Goal: Task Accomplishment & Management: Use online tool/utility

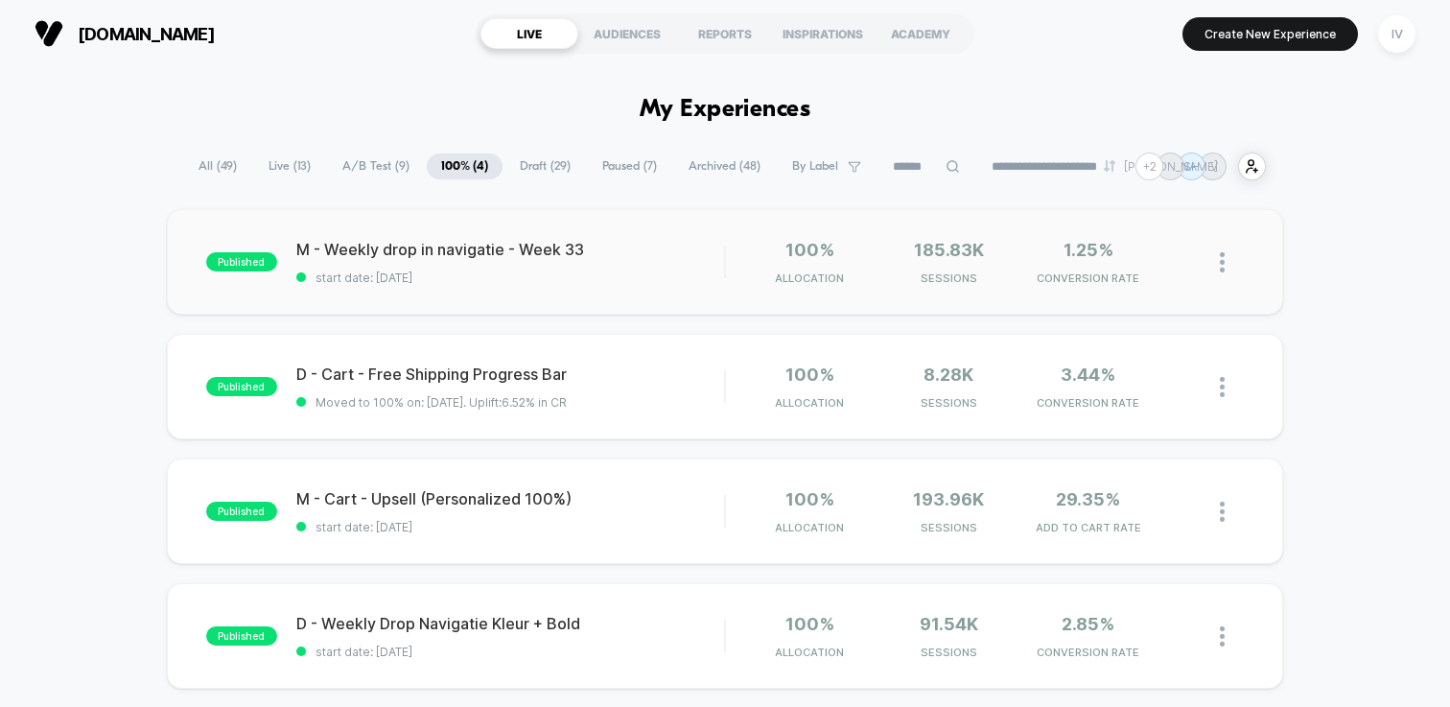
click at [1221, 263] on img at bounding box center [1222, 262] width 5 height 20
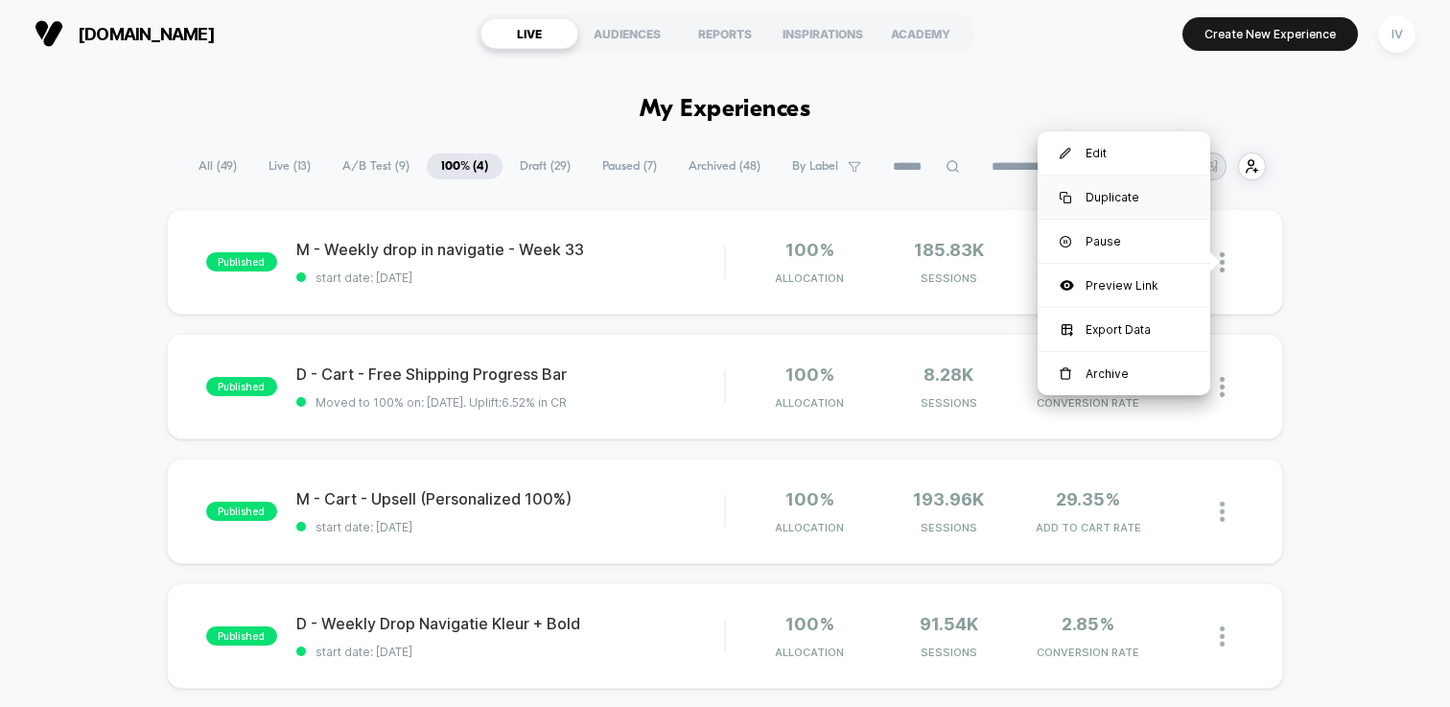
click at [1135, 188] on div "Duplicate" at bounding box center [1124, 197] width 173 height 43
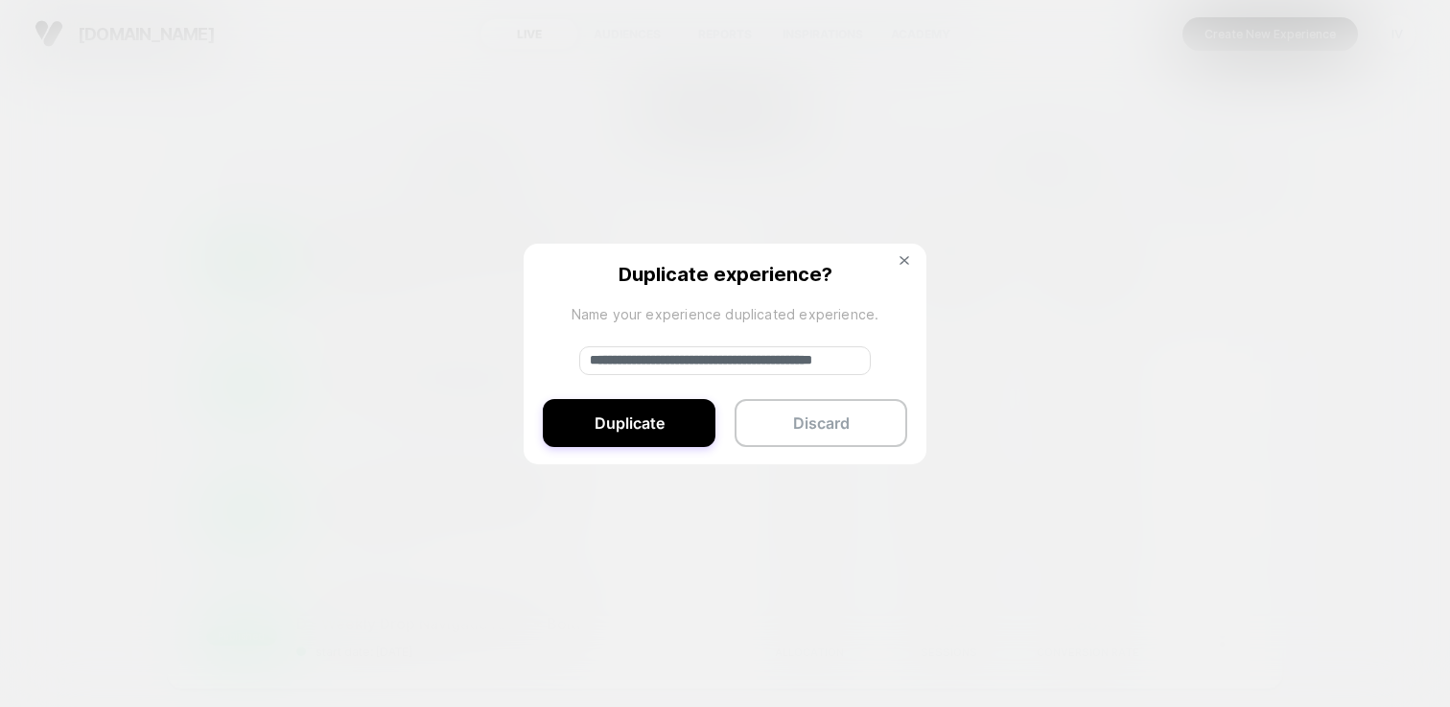
drag, startPoint x: 653, startPoint y: 360, endPoint x: 512, endPoint y: 361, distance: 141.0
click at [1220, 285] on div "**********" at bounding box center [1232, 262] width 24 height 45
click at [800, 358] on input "**********" at bounding box center [725, 360] width 292 height 29
type input "**********"
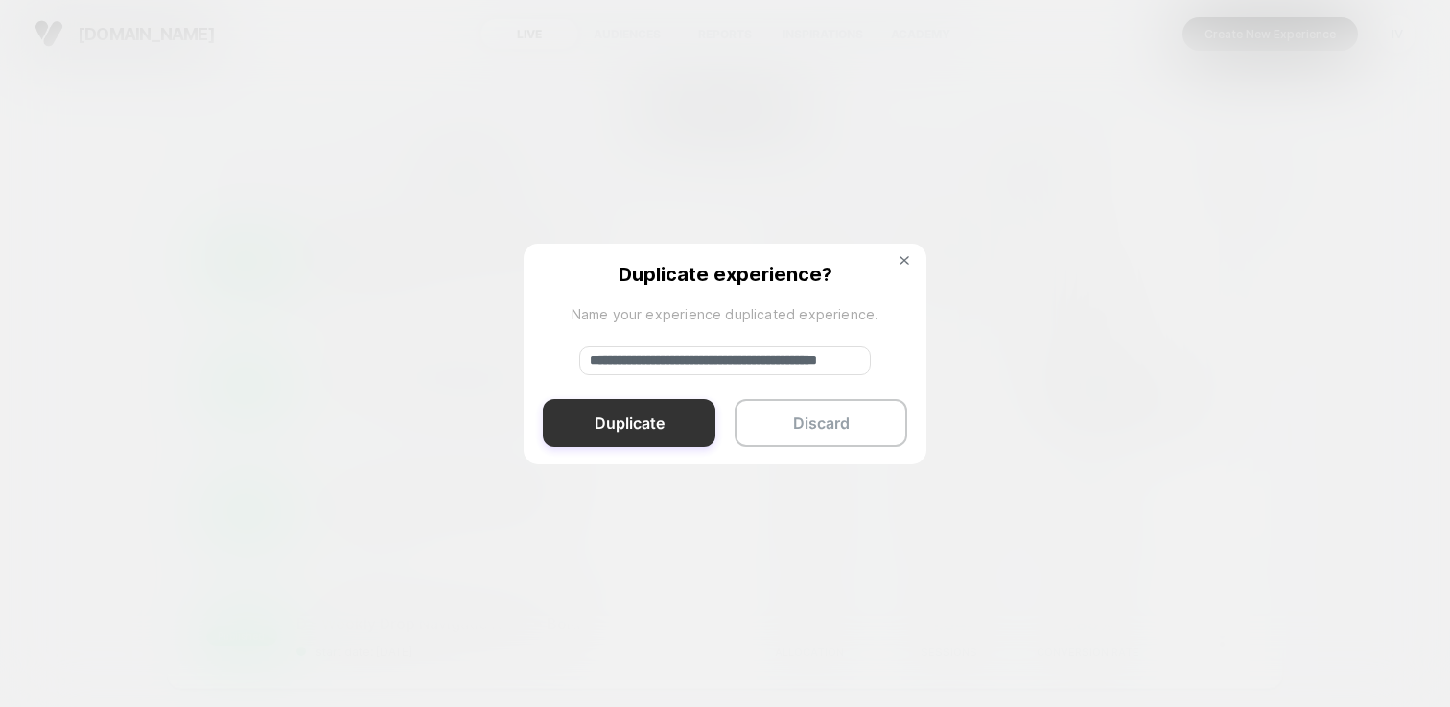
click at [668, 426] on button "Duplicate" at bounding box center [629, 423] width 173 height 48
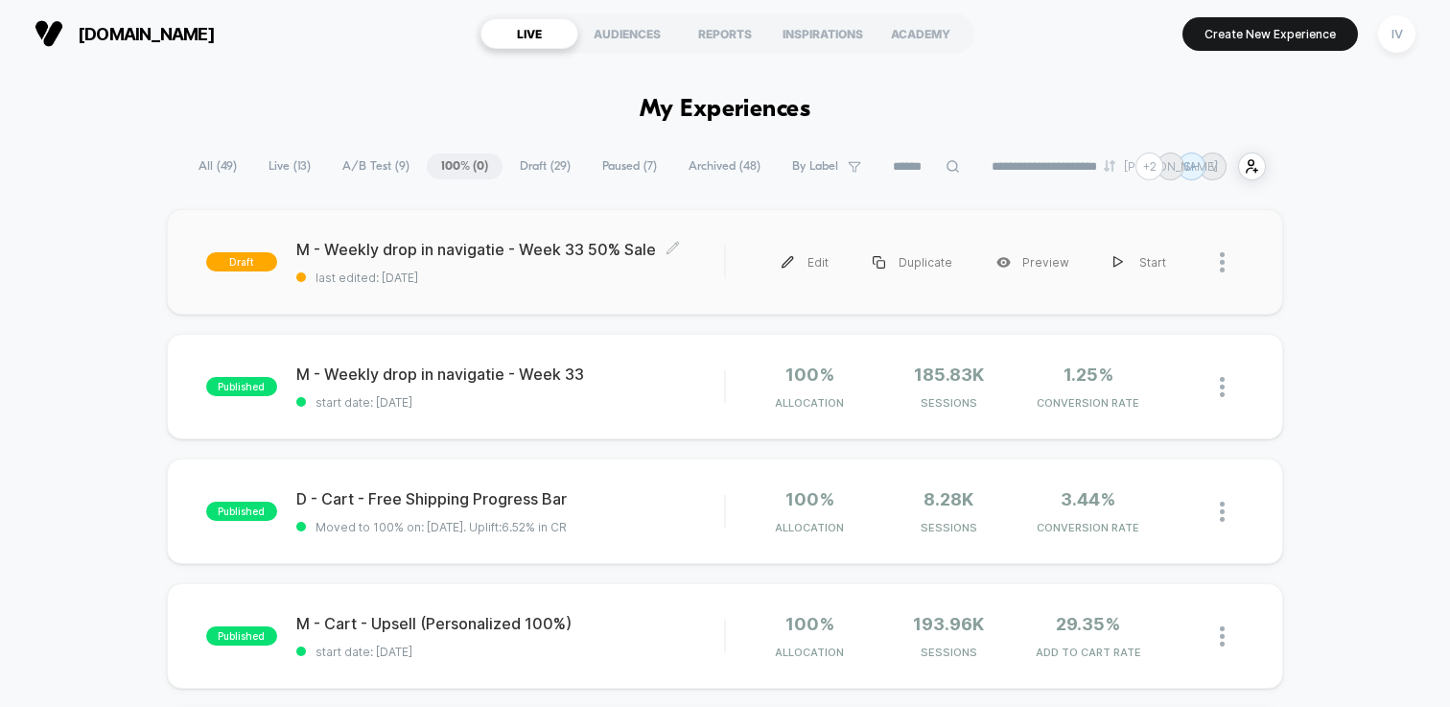
click at [643, 277] on span "last edited: [DATE]" at bounding box center [510, 277] width 428 height 14
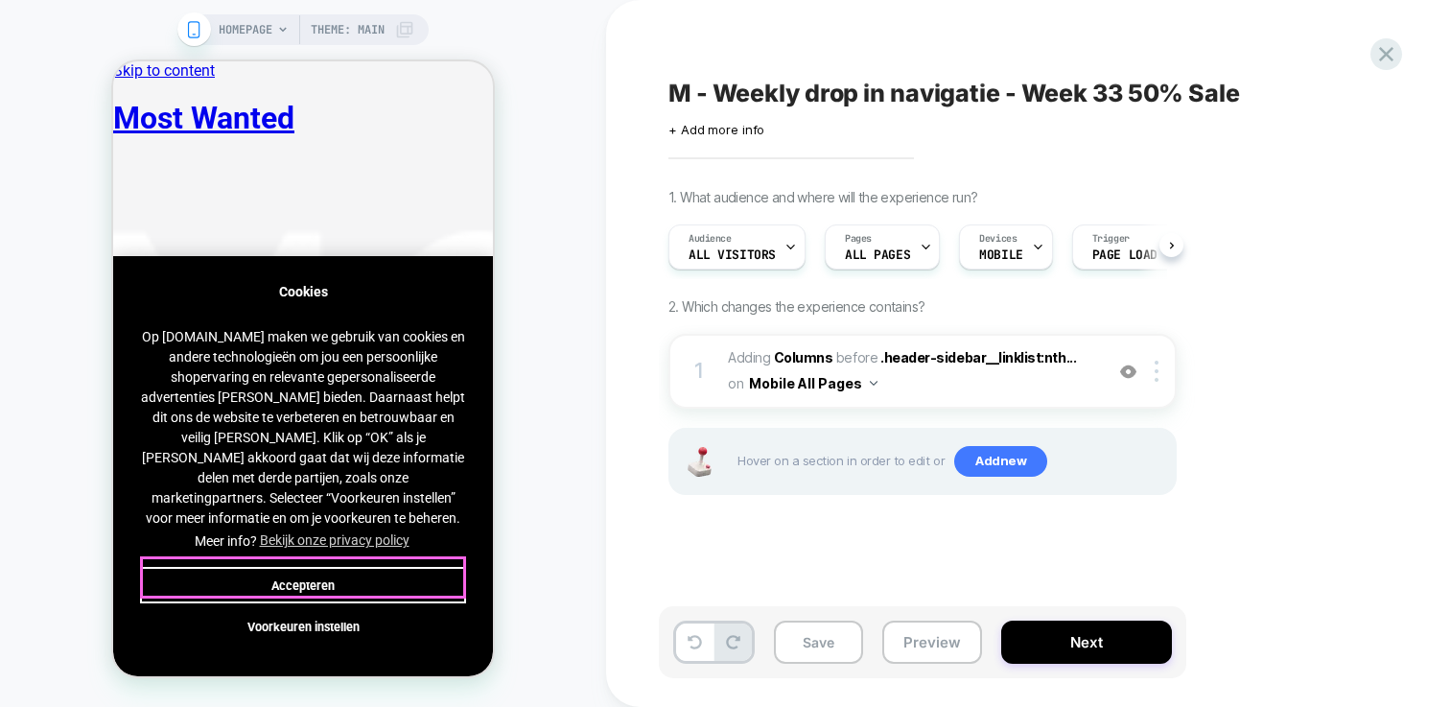
scroll to position [0, 1]
click at [389, 586] on button "Accepteren" at bounding box center [303, 585] width 326 height 36
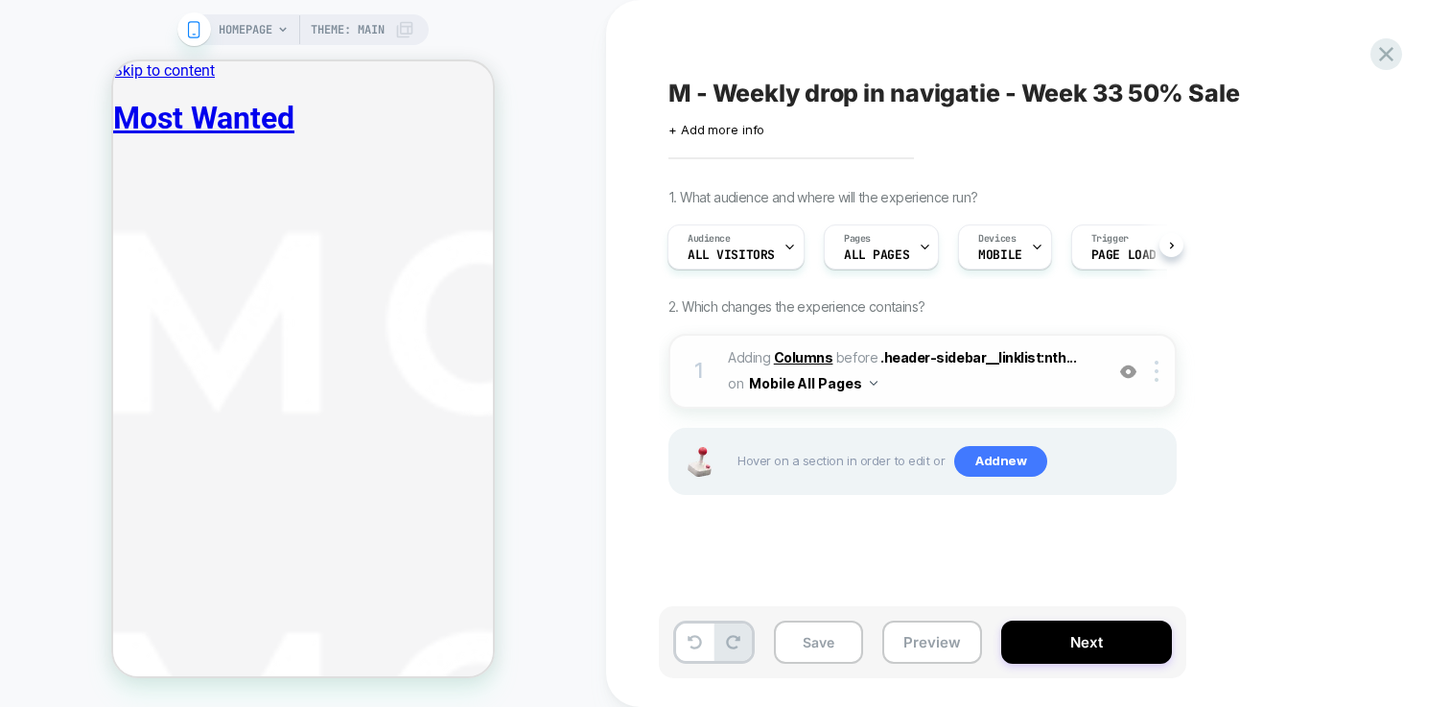
click at [822, 357] on b "Columns" at bounding box center [803, 357] width 59 height 16
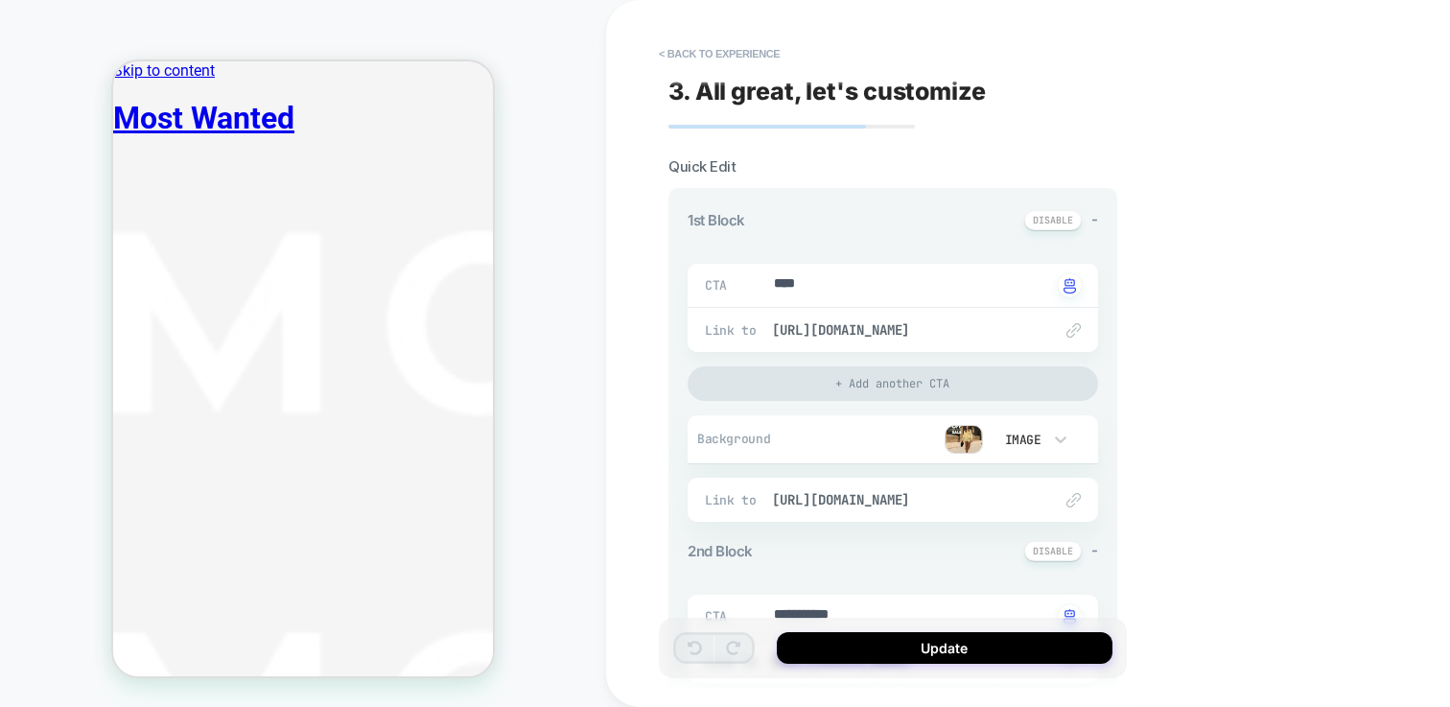
click at [959, 438] on img at bounding box center [964, 439] width 38 height 29
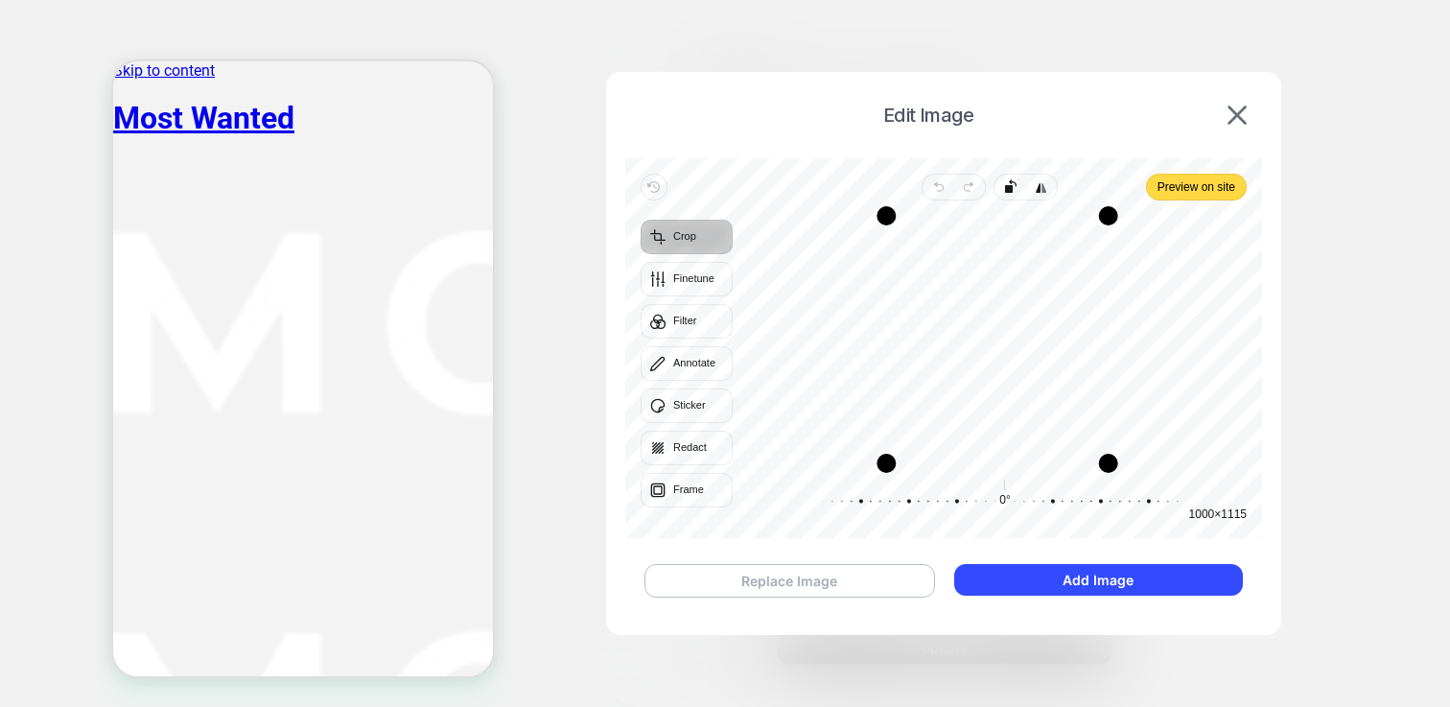
click at [854, 581] on button "Replace Image" at bounding box center [790, 581] width 291 height 34
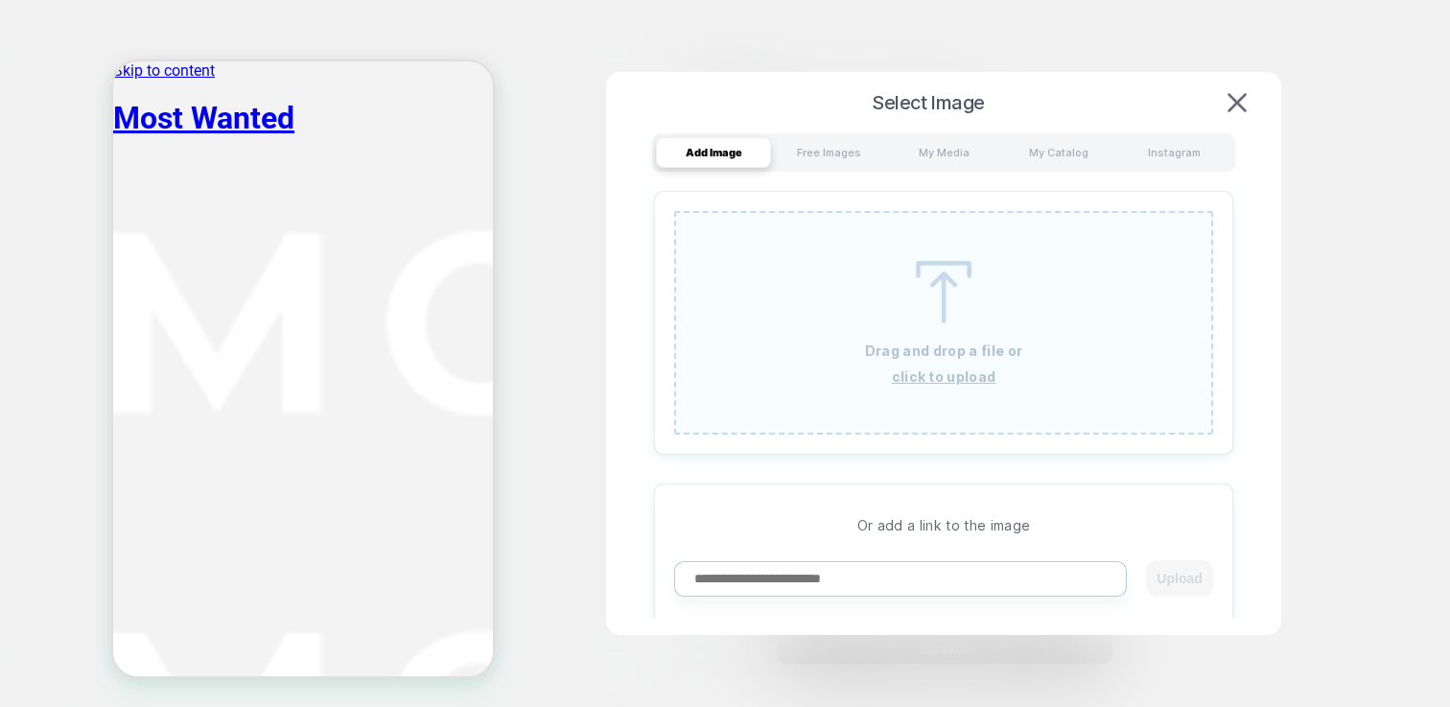
click at [1010, 302] on div "Drag and drop a file or click to upload" at bounding box center [943, 322] width 539 height 223
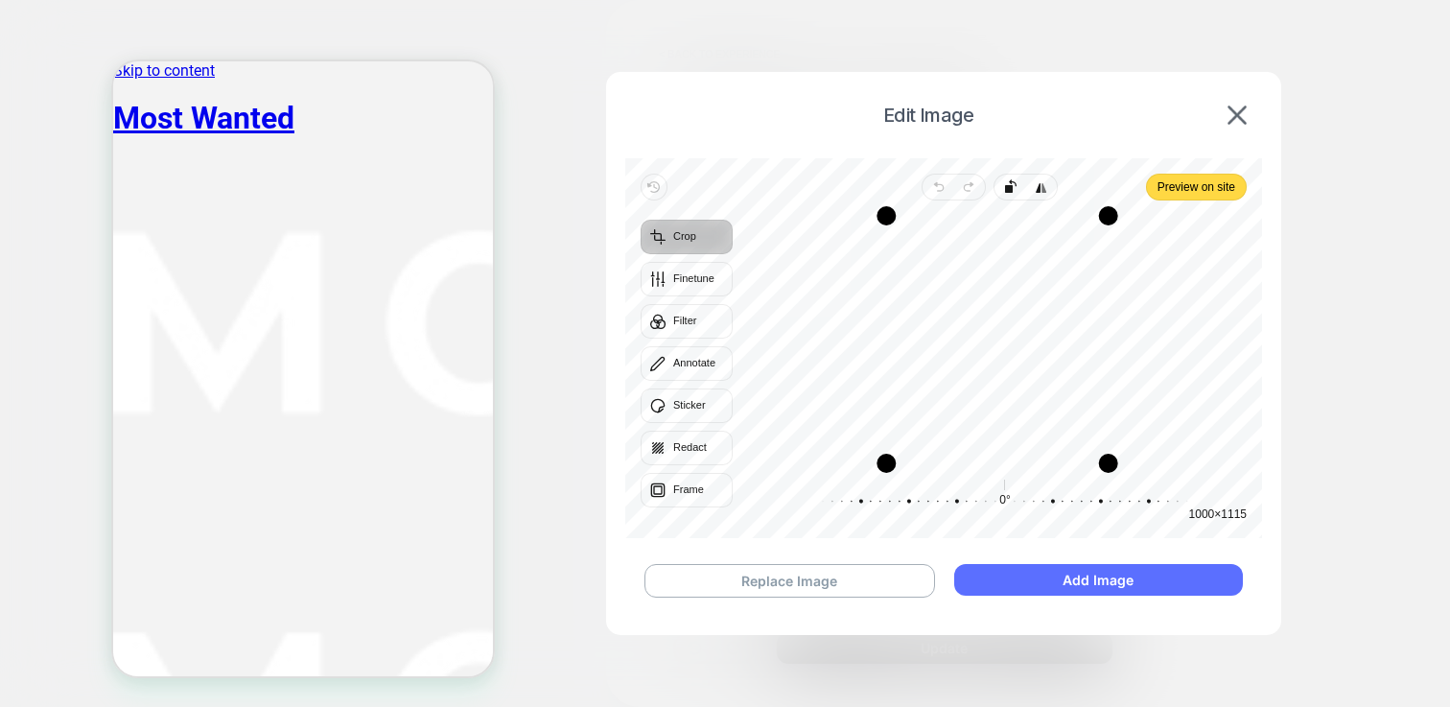
click at [1092, 576] on button "Add Image" at bounding box center [1098, 580] width 289 height 32
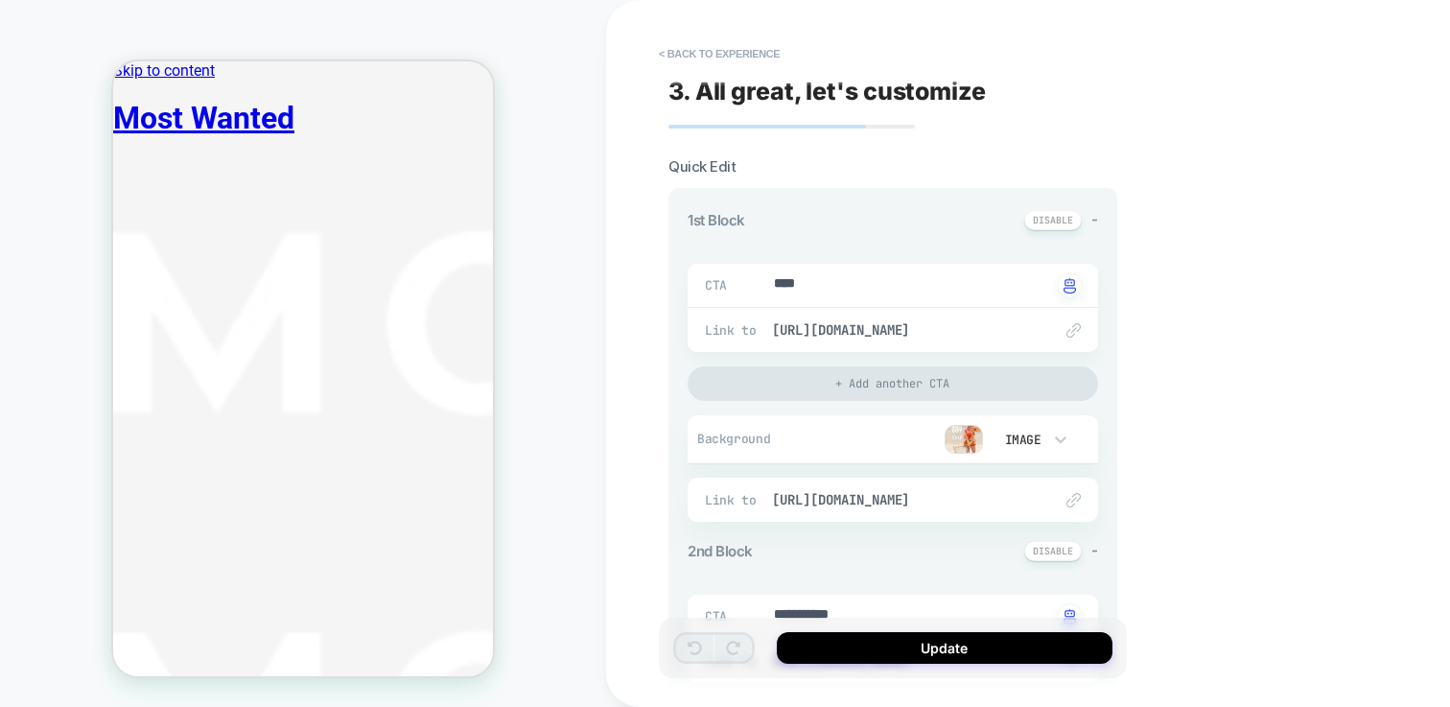
scroll to position [320, 0]
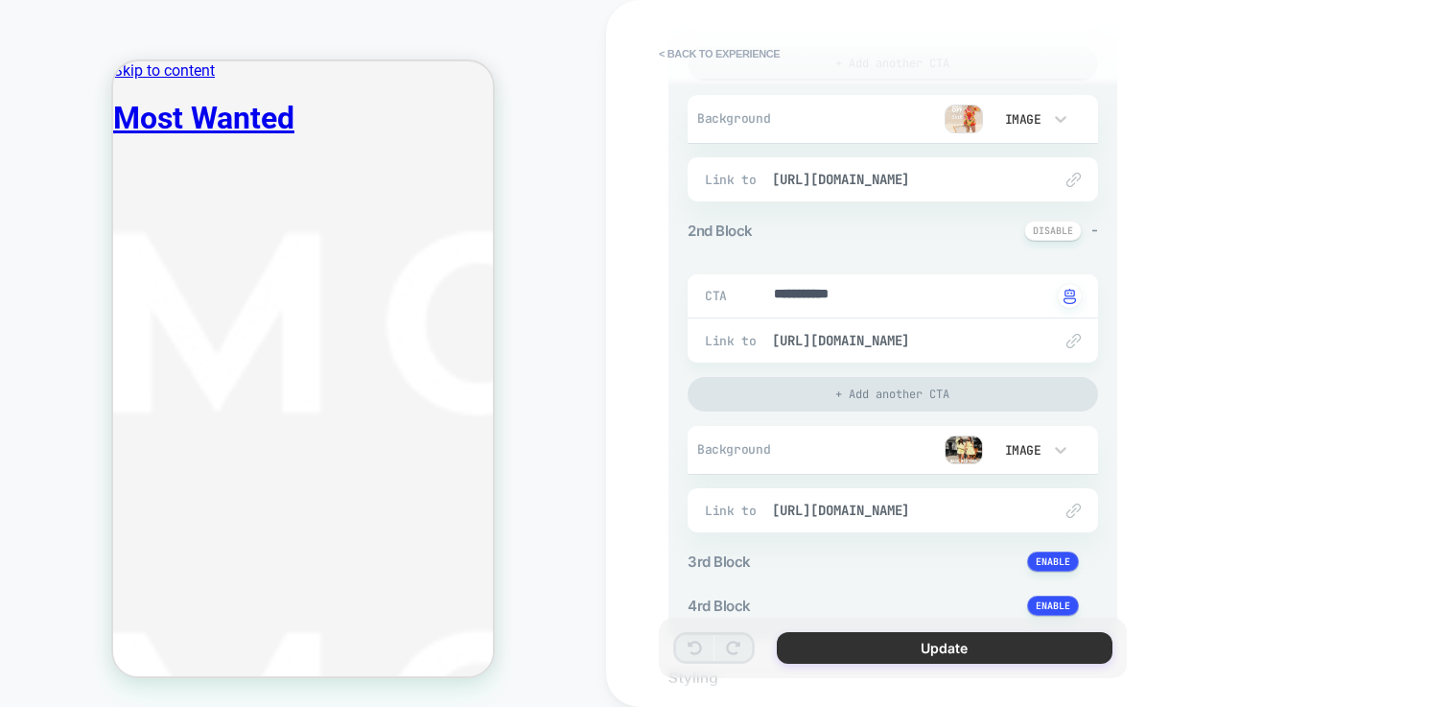
click at [977, 646] on button "Update" at bounding box center [945, 648] width 336 height 32
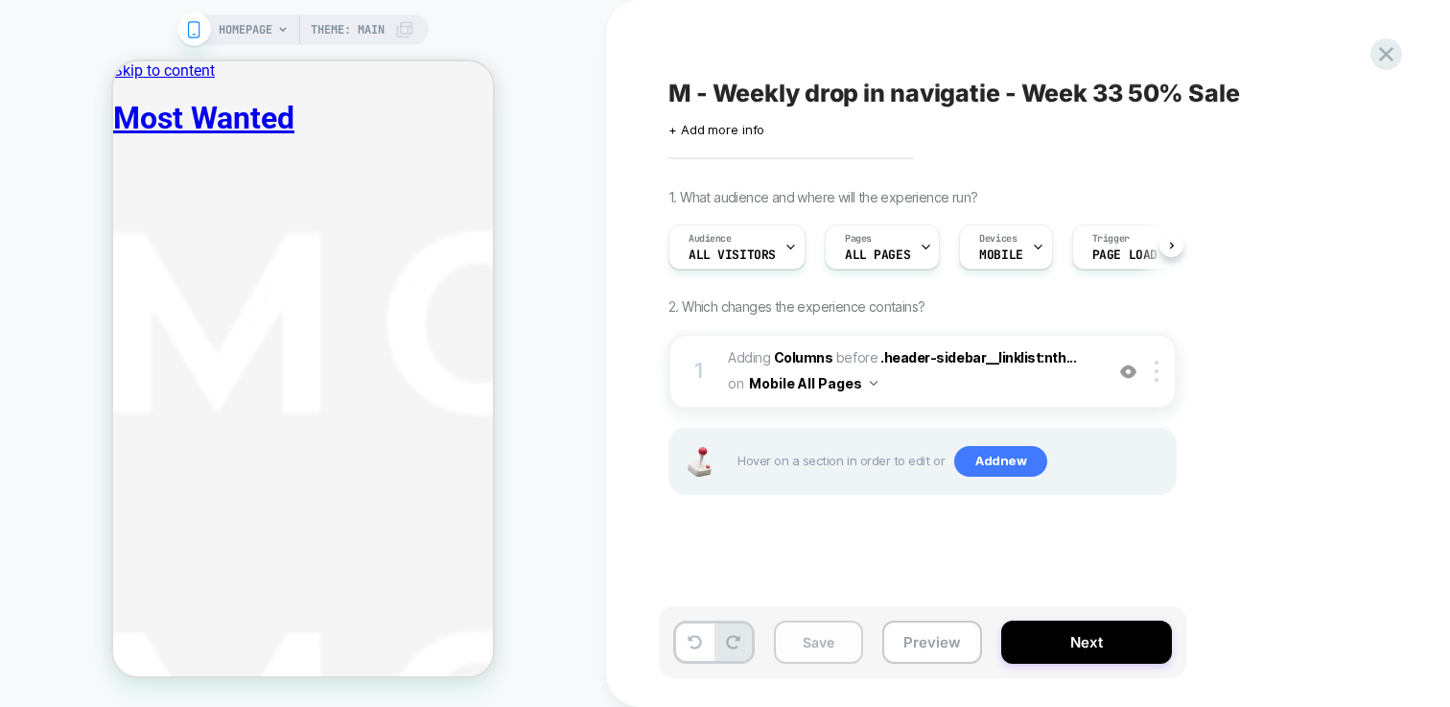
scroll to position [0, 1]
click at [833, 639] on button "Save" at bounding box center [818, 642] width 89 height 43
click at [1389, 54] on icon at bounding box center [1387, 54] width 26 height 26
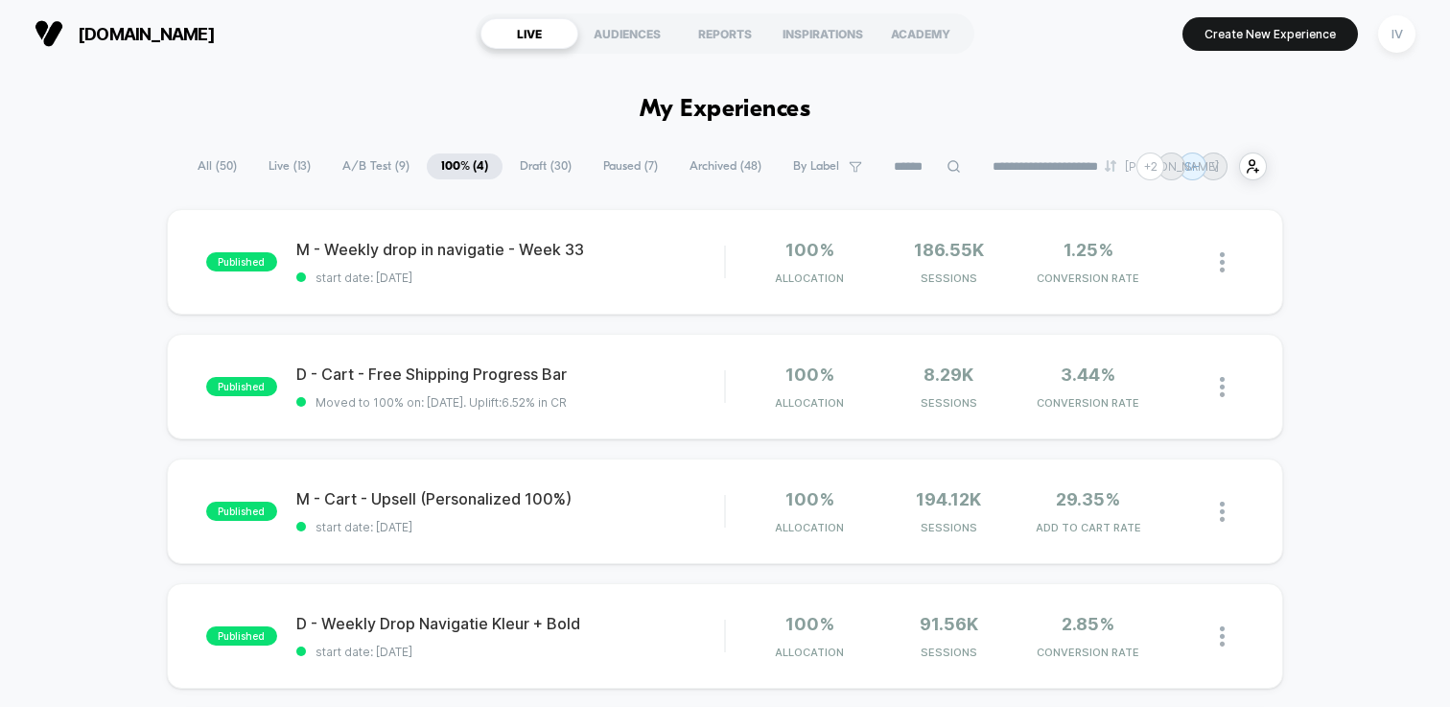
click at [537, 166] on span "Draft ( 30 )" at bounding box center [545, 166] width 81 height 26
